Goal: Task Accomplishment & Management: Use online tool/utility

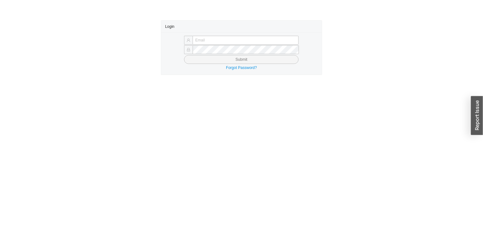
type input "Joedally@asbathnj.com"
click at [212, 56] on button "Submit" at bounding box center [241, 59] width 114 height 9
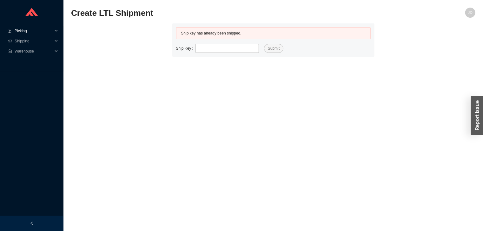
click at [55, 31] on icon at bounding box center [56, 31] width 3 height 0
click at [31, 40] on link "Start Pick" at bounding box center [23, 41] width 16 height 4
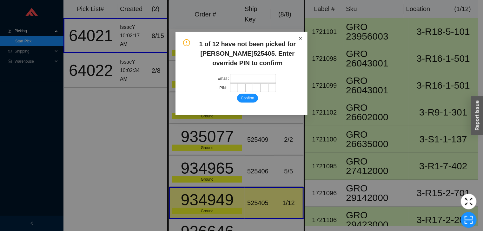
click at [299, 38] on icon "close" at bounding box center [300, 38] width 4 height 4
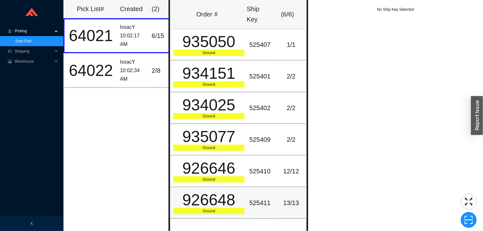
click at [255, 214] on td "525411" at bounding box center [262, 204] width 30 height 32
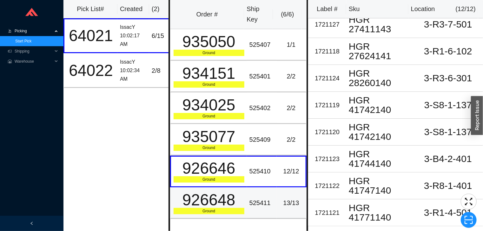
scroll to position [114, 0]
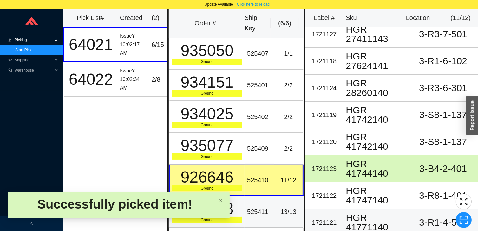
click at [359, 220] on div "HGR 41771140" at bounding box center [376, 222] width 60 height 19
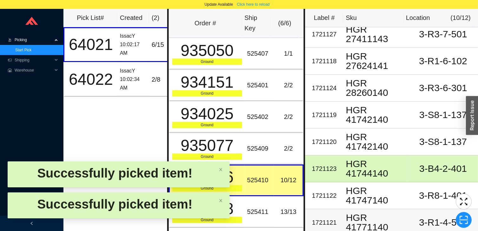
click at [359, 223] on div "HGR 41771140" at bounding box center [376, 222] width 60 height 19
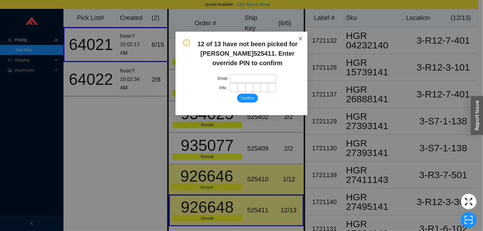
click at [294, 37] on span "Close" at bounding box center [300, 39] width 14 height 14
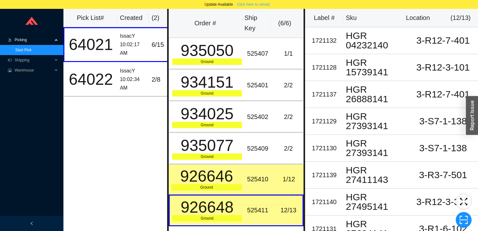
click at [254, 4] on span "Click here to reload" at bounding box center [253, 4] width 33 height 6
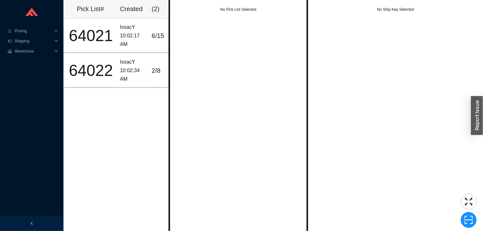
click at [303, 50] on div "No Pick List Selected" at bounding box center [238, 115] width 140 height 231
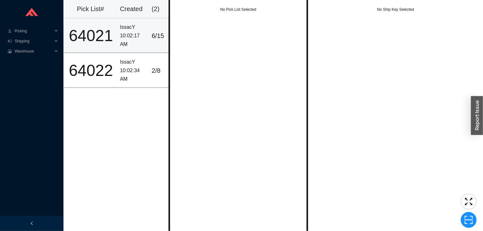
click at [159, 40] on div "6 / 15" at bounding box center [161, 36] width 19 height 10
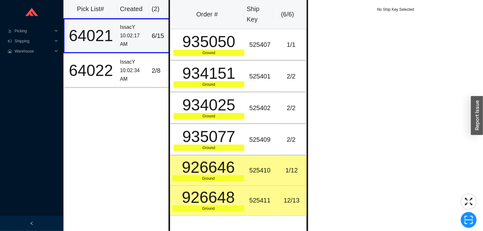
click at [235, 166] on div "926646" at bounding box center [209, 168] width 72 height 16
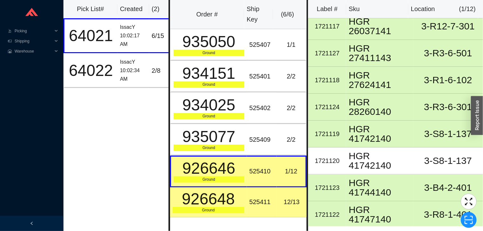
scroll to position [114, 0]
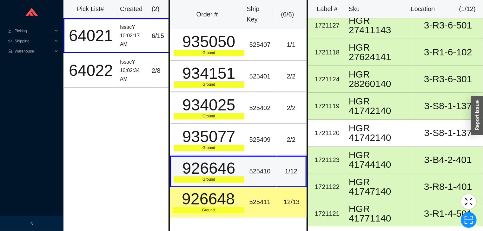
click at [233, 207] on div "Ground" at bounding box center [209, 210] width 72 height 6
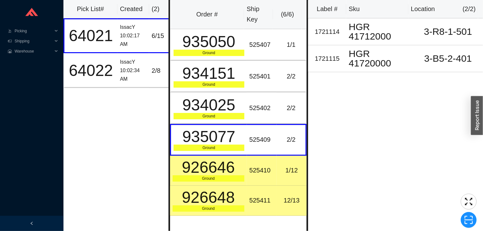
scroll to position [0, 0]
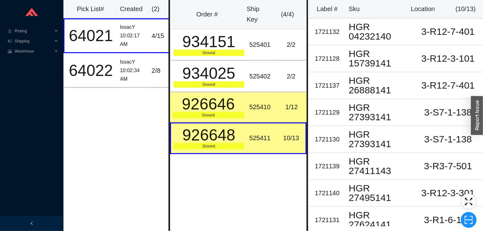
click at [277, 107] on td "1 / 12" at bounding box center [292, 108] width 30 height 30
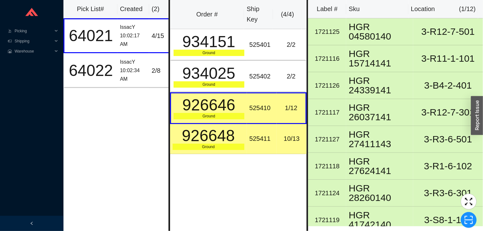
scroll to position [114, 0]
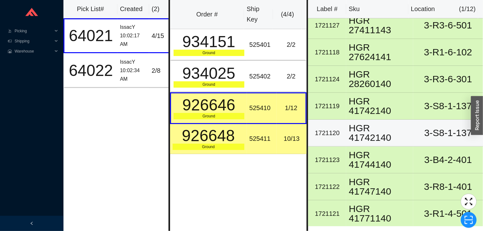
click at [425, 128] on div "3-S8-1-137" at bounding box center [447, 133] width 65 height 10
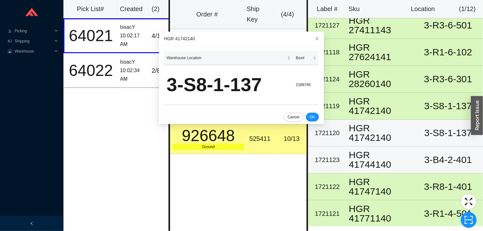
click at [413, 149] on td "3-B4-2-401" at bounding box center [448, 160] width 70 height 27
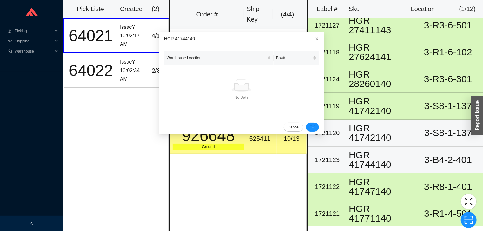
click at [397, 128] on div "HGR 41742140" at bounding box center [380, 133] width 62 height 19
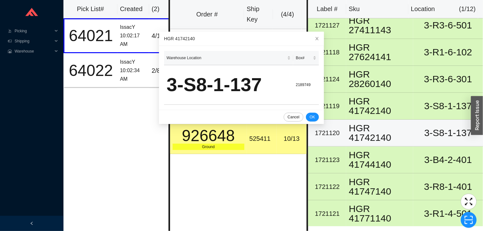
click at [401, 134] on div "HGR 41742140" at bounding box center [380, 133] width 62 height 19
click at [396, 131] on div "HGR 41742140" at bounding box center [380, 133] width 62 height 19
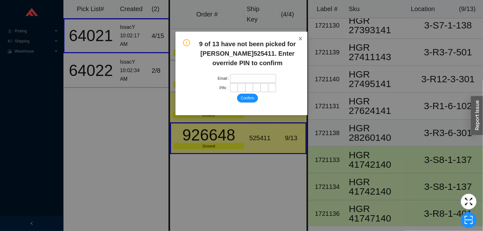
click at [300, 39] on icon "close" at bounding box center [300, 38] width 3 height 3
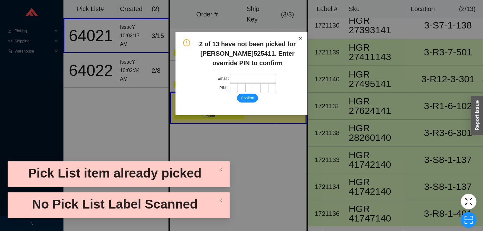
click at [307, 38] on span "Close" at bounding box center [300, 39] width 14 height 14
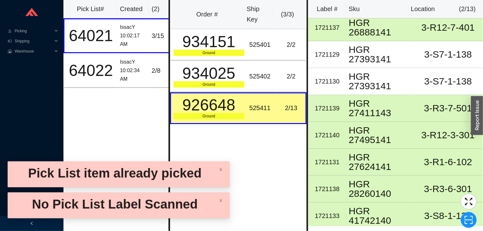
scroll to position [0, 0]
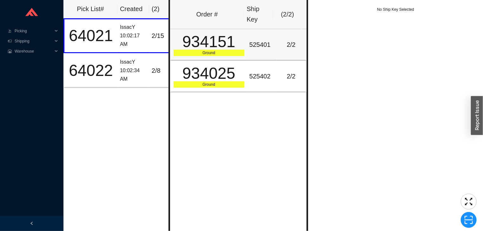
click at [266, 33] on td "525401" at bounding box center [262, 45] width 30 height 32
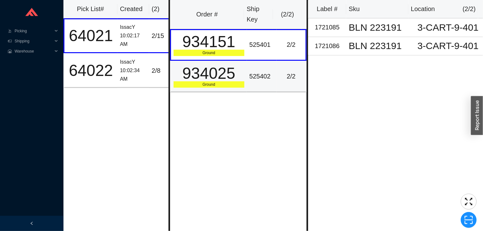
click at [265, 76] on div "525402" at bounding box center [261, 76] width 25 height 10
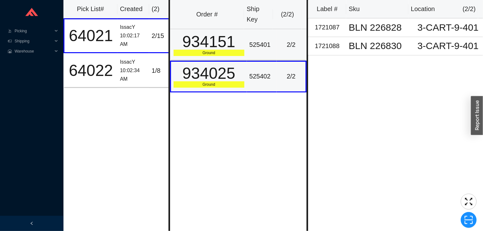
click at [261, 44] on div "525401" at bounding box center [261, 45] width 25 height 10
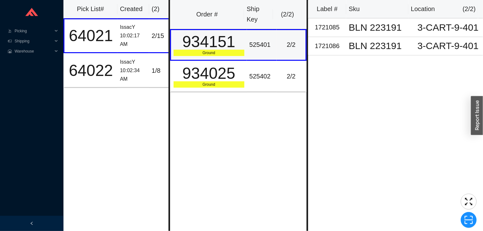
click at [271, 61] on td "525402" at bounding box center [262, 77] width 30 height 32
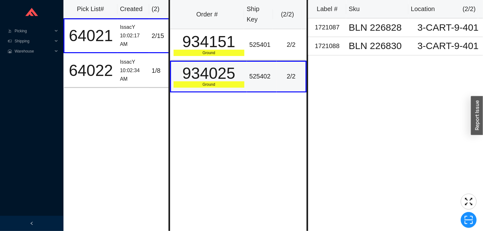
click at [261, 42] on div "525401" at bounding box center [261, 45] width 25 height 10
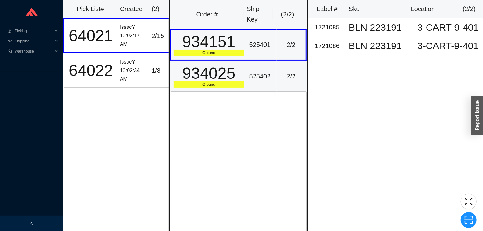
click at [269, 65] on td "525402" at bounding box center [262, 77] width 30 height 32
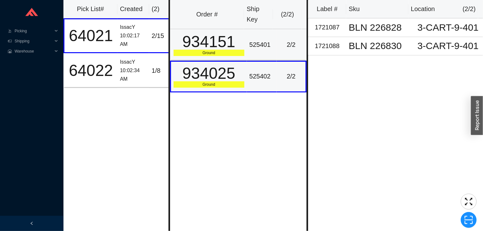
click at [266, 38] on td "525401" at bounding box center [262, 45] width 30 height 32
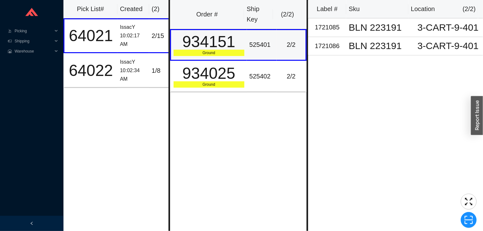
click at [259, 54] on td "525401" at bounding box center [262, 45] width 30 height 32
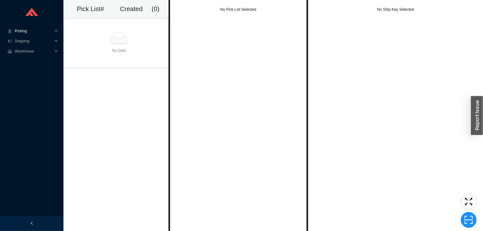
click at [30, 33] on span "Picking" at bounding box center [34, 31] width 38 height 10
click at [31, 39] on link "Start Pick" at bounding box center [23, 41] width 16 height 4
click at [33, 52] on span "Shipping" at bounding box center [34, 51] width 38 height 10
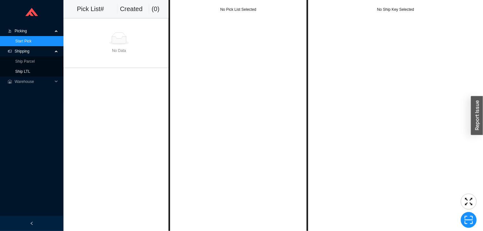
click at [30, 69] on link "Ship LTL" at bounding box center [22, 71] width 15 height 4
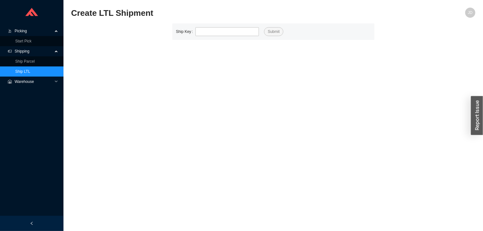
click at [33, 85] on span "Warehouse" at bounding box center [34, 82] width 38 height 10
click at [38, 81] on span "Warehouse" at bounding box center [34, 82] width 38 height 10
click at [38, 83] on span "Warehouse" at bounding box center [34, 82] width 38 height 10
click at [39, 92] on link "Scan Inventory" at bounding box center [27, 92] width 25 height 4
